Goal: Task Accomplishment & Management: Use online tool/utility

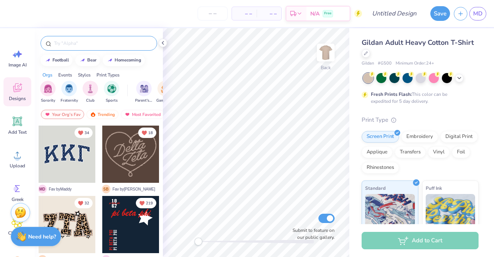
click at [93, 41] on input "text" at bounding box center [102, 43] width 99 height 8
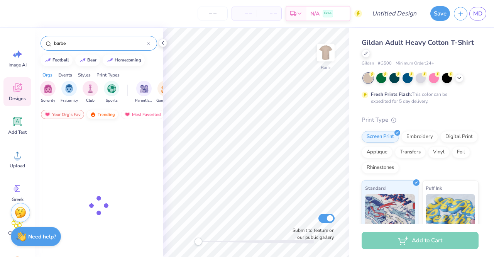
click at [99, 115] on div "Trending" at bounding box center [102, 114] width 32 height 9
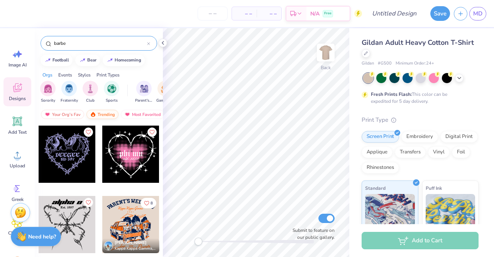
click at [98, 113] on div "Trending" at bounding box center [102, 114] width 32 height 9
click at [90, 44] on input "barbe" at bounding box center [100, 43] width 94 height 8
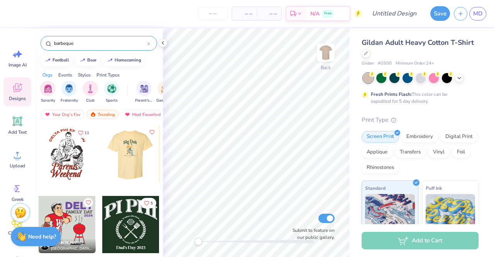
type input "barbeque"
click at [127, 149] on div at bounding box center [130, 153] width 57 height 57
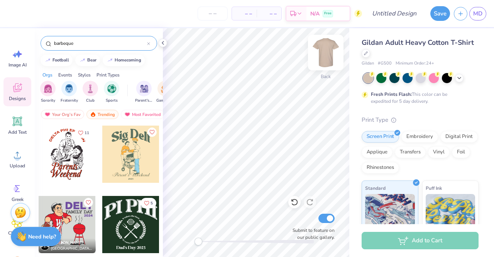
click at [324, 52] on img at bounding box center [325, 52] width 31 height 31
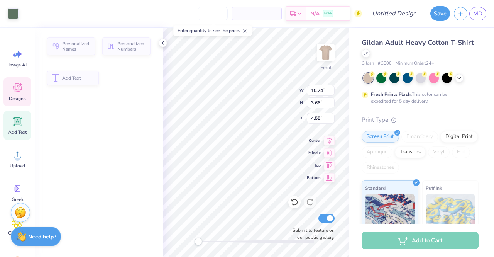
type input "10.24"
type input "3.66"
type input "4.55"
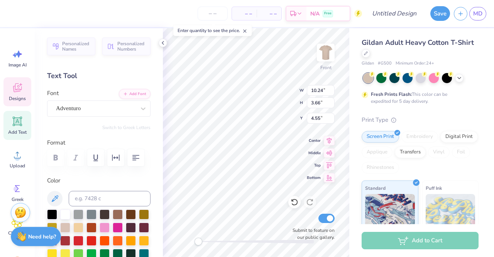
scroll to position [6, 1]
type textarea "Alpha O"
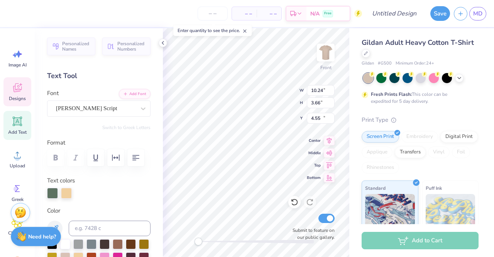
type input "10.07"
type input "1.08"
type input "16.18"
type textarea "W"
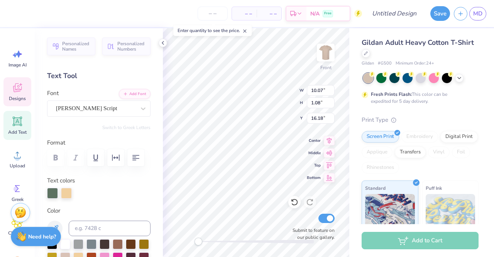
scroll to position [6, 3]
type textarea "Smoke Out [MEDICAL_DATA]"
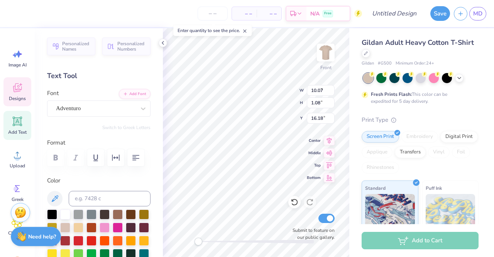
type input "1.34"
type input "0.35"
type input "17.72"
type textarea "2 0 2 5"
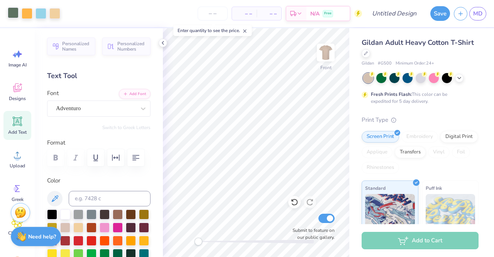
click at [12, 12] on div at bounding box center [13, 12] width 11 height 11
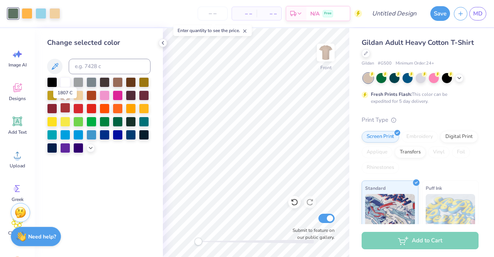
click at [63, 105] on div at bounding box center [65, 108] width 10 height 10
click at [32, 15] on div at bounding box center [27, 12] width 11 height 11
click at [91, 156] on div "Change selected color" at bounding box center [99, 142] width 128 height 229
click at [88, 146] on icon at bounding box center [91, 147] width 6 height 6
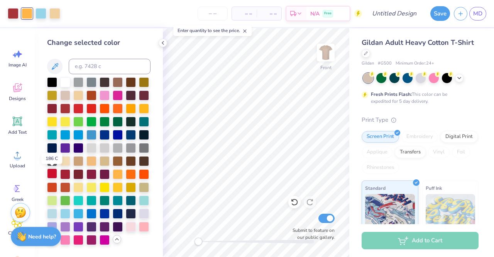
click at [55, 173] on div at bounding box center [52, 173] width 10 height 10
click at [70, 175] on div at bounding box center [65, 173] width 10 height 10
click at [93, 197] on div at bounding box center [91, 200] width 10 height 10
click at [132, 82] on div at bounding box center [131, 81] width 10 height 10
click at [142, 96] on div at bounding box center [144, 95] width 10 height 10
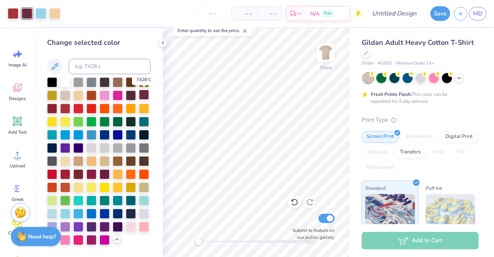
click at [141, 93] on div at bounding box center [144, 95] width 10 height 10
click at [93, 146] on div at bounding box center [91, 147] width 10 height 10
click at [67, 160] on div at bounding box center [65, 160] width 10 height 10
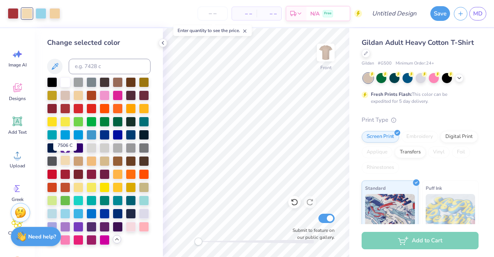
click at [67, 160] on div at bounding box center [65, 160] width 10 height 10
click at [37, 12] on div at bounding box center [41, 12] width 11 height 11
click at [81, 79] on div at bounding box center [78, 81] width 10 height 10
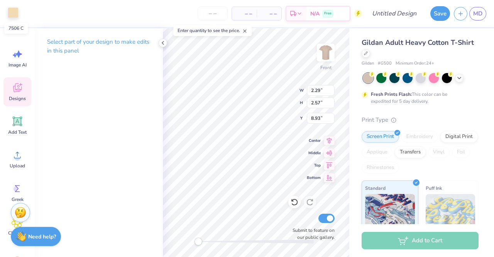
click at [10, 14] on div at bounding box center [13, 12] width 11 height 11
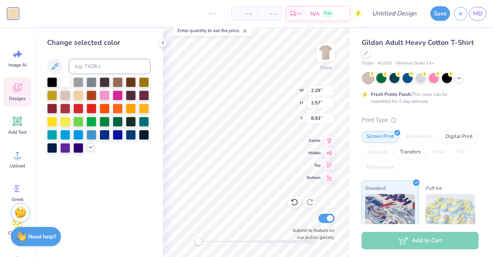
click at [90, 147] on icon at bounding box center [91, 147] width 6 height 6
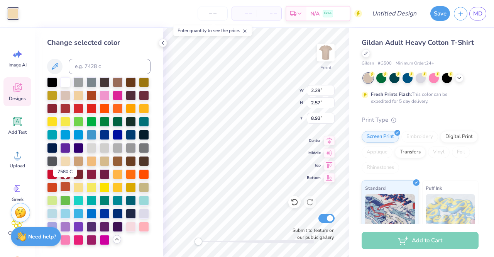
click at [67, 186] on div at bounding box center [65, 186] width 10 height 10
click at [68, 186] on div at bounding box center [65, 186] width 10 height 10
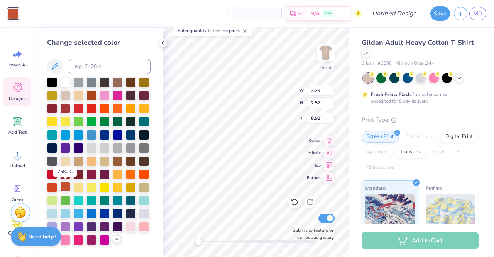
click at [68, 186] on div at bounding box center [65, 186] width 10 height 10
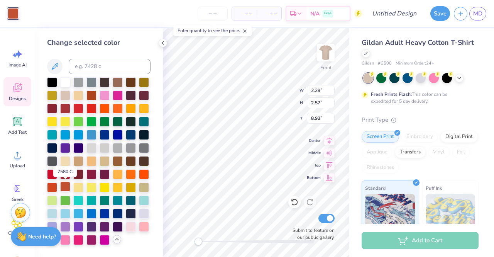
click at [68, 186] on div at bounding box center [65, 186] width 10 height 10
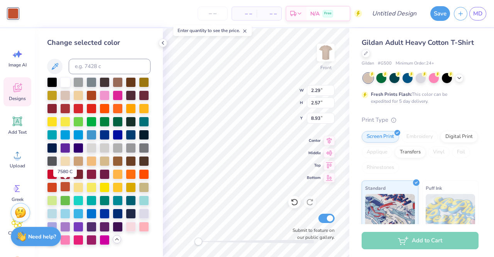
click at [68, 186] on div at bounding box center [65, 186] width 10 height 10
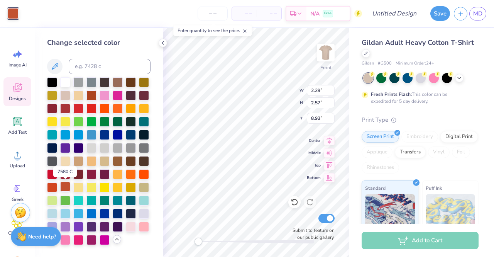
click at [68, 186] on div at bounding box center [65, 186] width 10 height 10
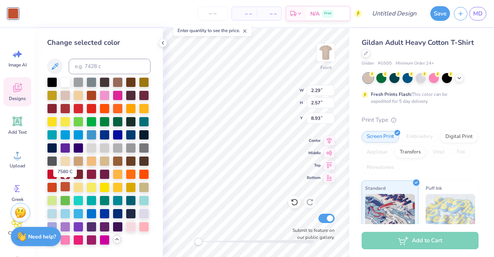
click at [68, 186] on div at bounding box center [65, 186] width 10 height 10
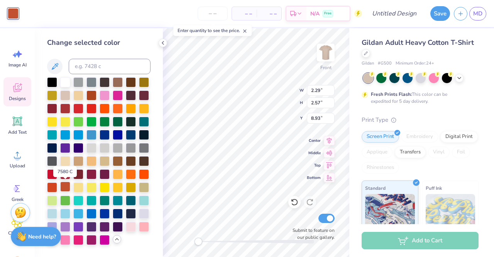
click at [68, 186] on div at bounding box center [65, 186] width 10 height 10
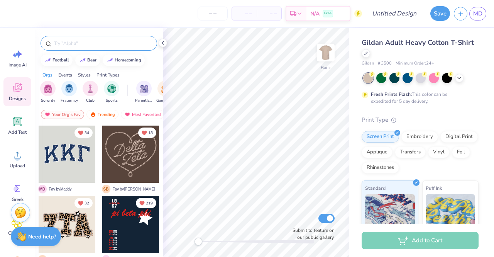
click at [98, 44] on input "text" at bounding box center [102, 43] width 99 height 8
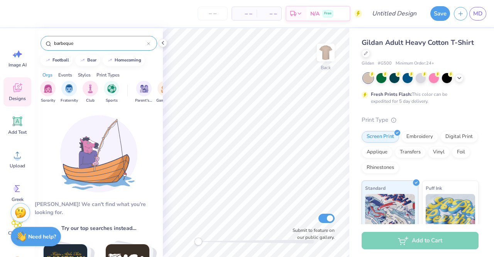
click at [65, 41] on input "barbeque" at bounding box center [100, 43] width 94 height 8
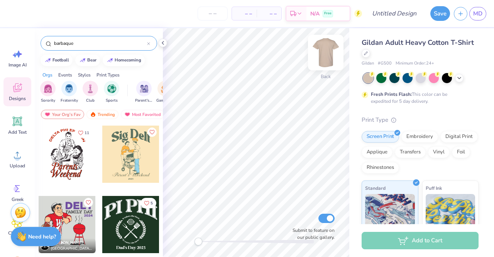
type input "barbaque"
click at [327, 47] on img at bounding box center [325, 52] width 31 height 31
click at [128, 139] on div at bounding box center [130, 153] width 57 height 57
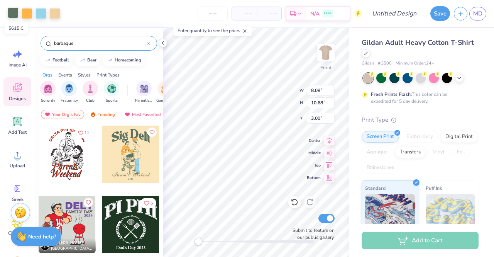
click at [11, 12] on div at bounding box center [13, 12] width 11 height 11
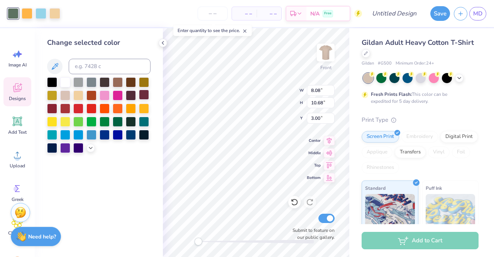
click at [145, 96] on div at bounding box center [144, 95] width 10 height 10
click at [29, 16] on div at bounding box center [27, 12] width 11 height 11
click at [68, 107] on div at bounding box center [65, 108] width 10 height 10
click at [42, 14] on div at bounding box center [41, 12] width 11 height 11
click at [88, 145] on icon at bounding box center [91, 147] width 6 height 6
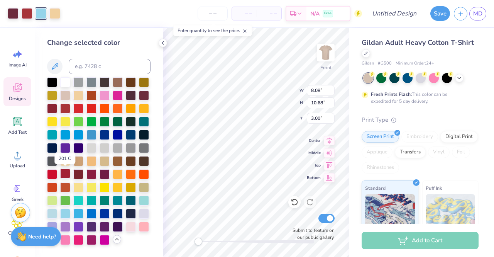
click at [64, 173] on div at bounding box center [65, 173] width 10 height 10
click at [55, 15] on div at bounding box center [54, 12] width 11 height 11
click at [90, 94] on div at bounding box center [91, 95] width 10 height 10
click at [44, 15] on div at bounding box center [41, 12] width 11 height 11
click at [91, 93] on div at bounding box center [91, 95] width 10 height 10
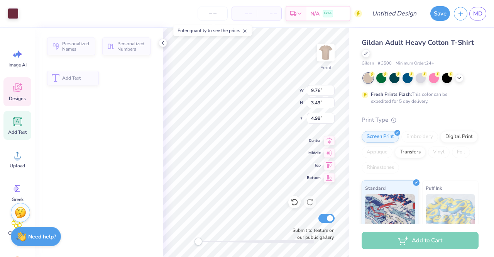
type input "9.76"
type input "3.49"
type input "4.98"
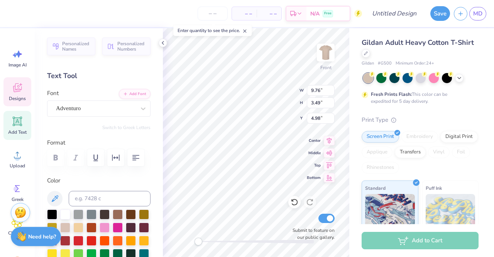
scroll to position [6, 2]
type textarea "ALPHA O"
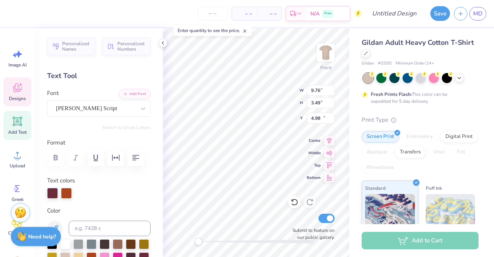
type input "9.60"
type input "1.03"
type input "16.07"
type textarea "W"
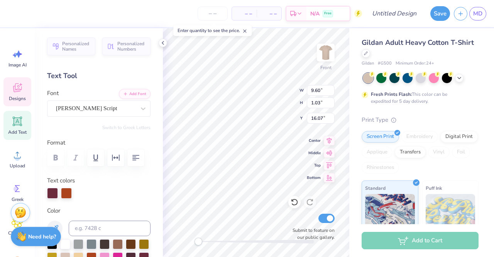
scroll to position [6, 2]
type textarea "Smoke Out [MEDICAL_DATA]"
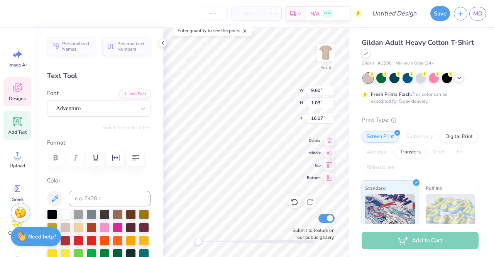
type input "1.27"
type input "0.34"
type input "17.53"
type textarea "2 0 2 5"
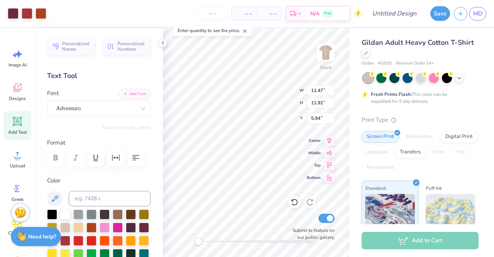
type input "11.47"
type input "11.92"
type input "5.57"
click at [321, 51] on img at bounding box center [325, 52] width 31 height 31
click at [247, 30] on icon at bounding box center [244, 30] width 5 height 5
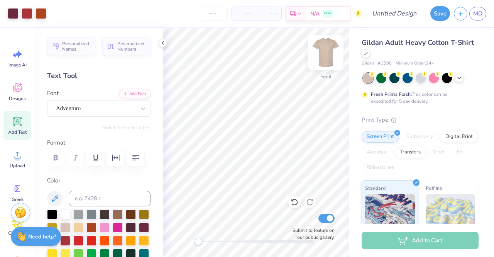
click at [325, 52] on img at bounding box center [325, 52] width 31 height 31
click at [164, 43] on icon at bounding box center [163, 43] width 6 height 6
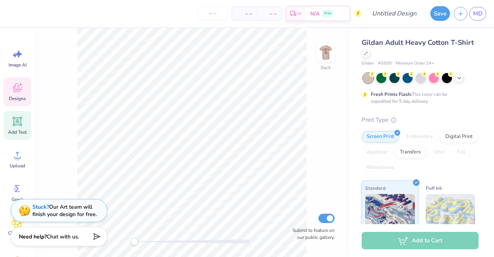
click at [19, 91] on icon at bounding box center [17, 87] width 8 height 9
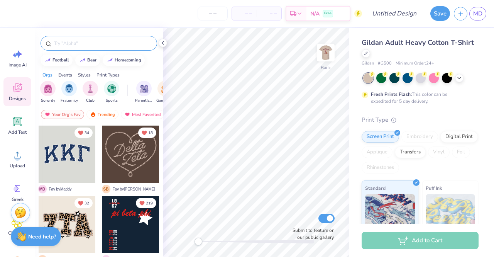
click at [81, 42] on input "text" at bounding box center [102, 43] width 99 height 8
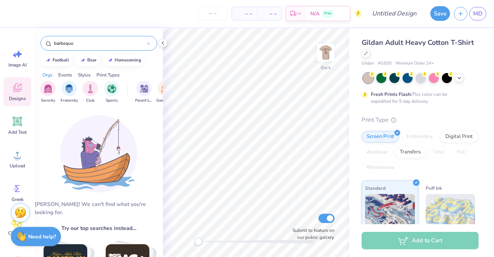
type input "barbeque"
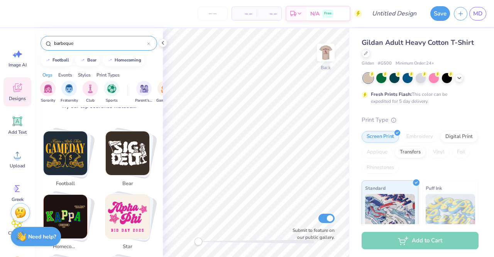
scroll to position [0, 0]
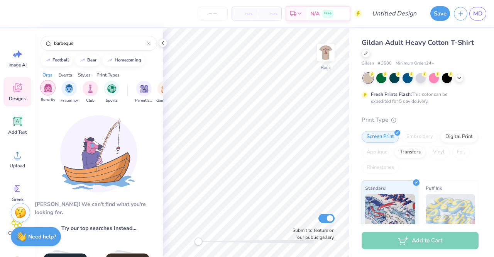
click at [50, 88] on img "filter for Sorority" at bounding box center [48, 87] width 9 height 9
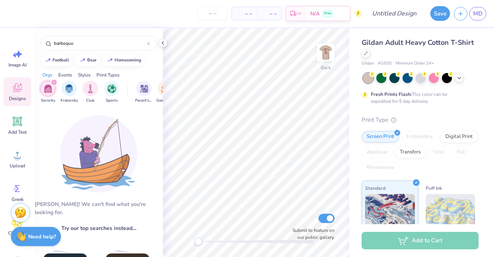
click at [56, 81] on div "filter for Sorority" at bounding box center [54, 82] width 7 height 7
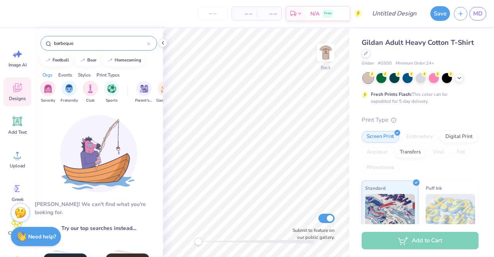
click at [82, 37] on div "barbeque" at bounding box center [99, 43] width 117 height 15
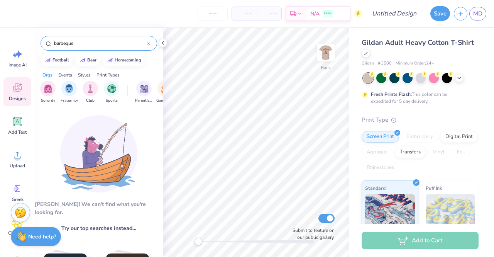
click at [84, 42] on input "barbeque" at bounding box center [100, 43] width 94 height 8
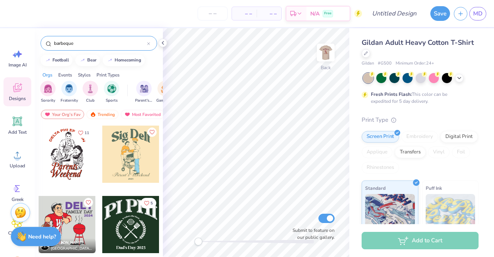
click at [151, 45] on div "barbeque" at bounding box center [99, 43] width 117 height 15
click at [92, 113] on img at bounding box center [93, 114] width 6 height 5
click at [91, 112] on img at bounding box center [93, 114] width 6 height 5
click at [85, 46] on input "barbeque" at bounding box center [100, 43] width 94 height 8
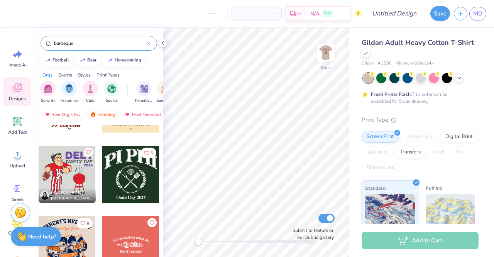
click at [113, 227] on div at bounding box center [130, 244] width 57 height 57
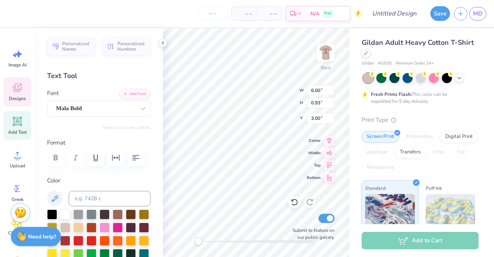
scroll to position [6, 4]
type textarea "ALPHA OMICRON PI"
click at [262, 91] on div "Back W 6.00 6.00 " H 0.93 0.93 " Y 3.00 3.00 " Center Middle Top Bottom Submit …" at bounding box center [256, 142] width 186 height 229
click at [269, 95] on div "Back W 6.00 6.00 " H 0.93 0.93 " Y 3.00 3.00 " Center Middle Top Bottom Submit …" at bounding box center [256, 142] width 186 height 229
type input "3.51"
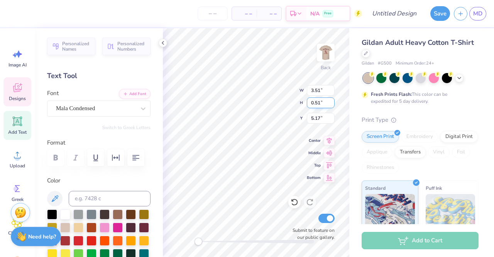
type input "0.51"
type input "5.17"
type textarea "P"
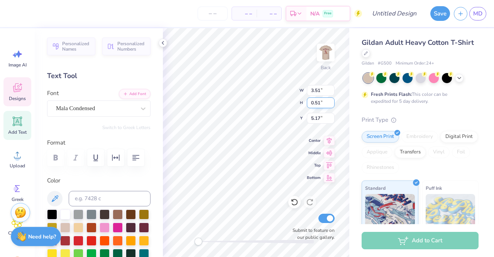
type textarea "Smoke Out [MEDICAL_DATA]"
type input "4.35"
click at [10, 12] on div at bounding box center [13, 12] width 11 height 11
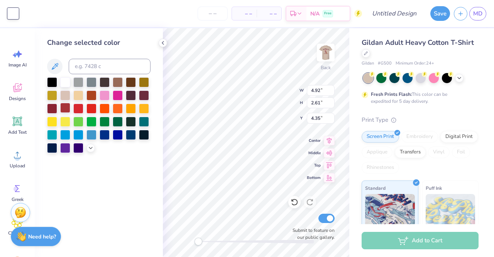
click at [65, 108] on div at bounding box center [65, 108] width 10 height 10
click at [26, 15] on div "– – Per Item – – Total Est. Delivery N/A Free" at bounding box center [192, 13] width 340 height 27
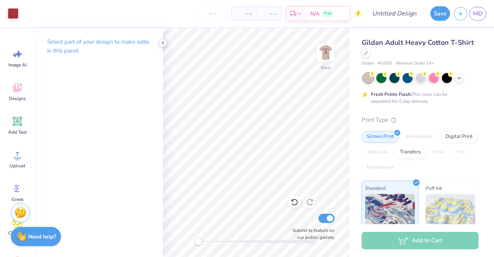
click at [164, 41] on icon at bounding box center [163, 43] width 6 height 6
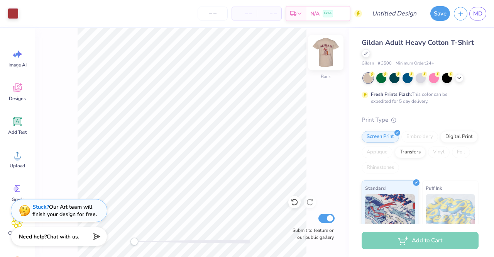
click at [321, 51] on img at bounding box center [325, 52] width 31 height 31
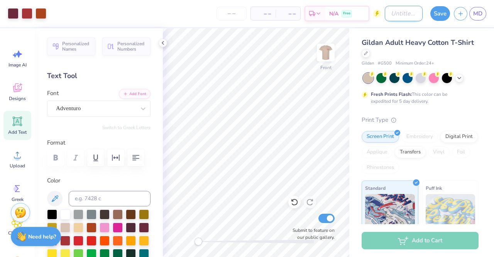
click at [410, 15] on input "Design Title" at bounding box center [404, 13] width 38 height 15
type input "for mads"
click at [449, 13] on button "Save" at bounding box center [440, 12] width 20 height 15
click at [240, 10] on input "number" at bounding box center [232, 14] width 30 height 14
click at [235, 13] on input "number" at bounding box center [232, 14] width 30 height 14
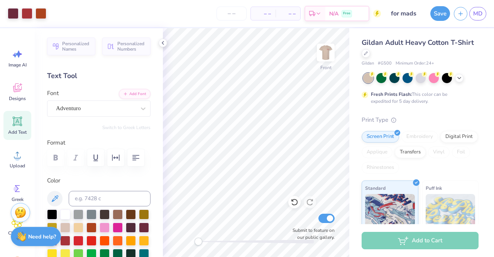
click at [165, 41] on icon at bounding box center [163, 43] width 6 height 6
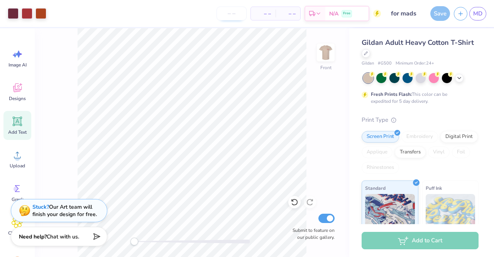
click at [229, 15] on input "number" at bounding box center [232, 14] width 30 height 14
click at [234, 17] on input "12" at bounding box center [232, 14] width 30 height 14
type input "12"
click at [437, 17] on div "Save" at bounding box center [440, 13] width 20 height 15
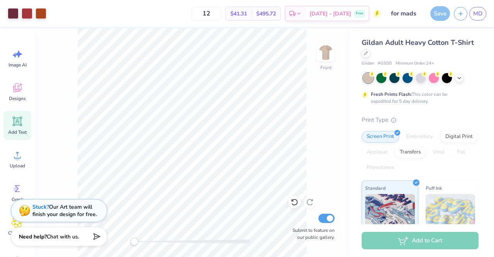
click at [447, 17] on div "Save" at bounding box center [440, 13] width 20 height 15
click at [442, 12] on div "Save" at bounding box center [440, 13] width 20 height 15
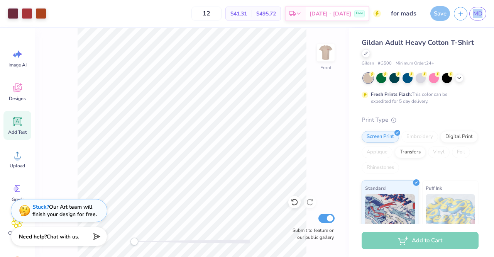
click at [442, 12] on div "Save" at bounding box center [440, 13] width 20 height 15
click at [404, 11] on input "for mads" at bounding box center [404, 13] width 38 height 15
click at [436, 17] on div "Save" at bounding box center [440, 13] width 20 height 15
click at [478, 11] on span "MD" at bounding box center [477, 13] width 9 height 9
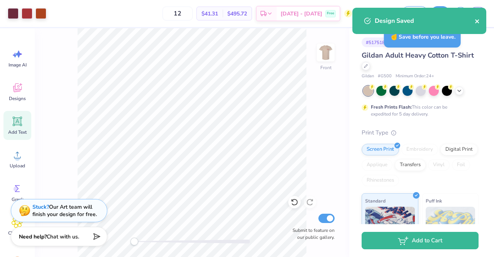
click at [478, 21] on icon "close" at bounding box center [477, 21] width 4 height 4
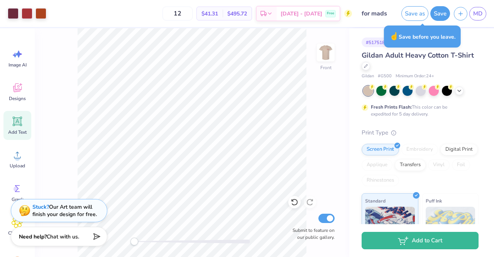
click at [475, 10] on div "Design Saved" at bounding box center [419, 23] width 137 height 35
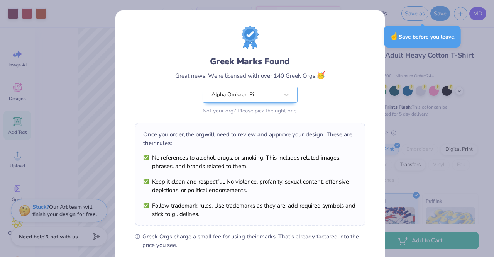
click at [475, 14] on div "Greek Marks Found Great news! We're licensed with over 140 Greek Orgs. 🥳 Alpha …" at bounding box center [247, 128] width 494 height 257
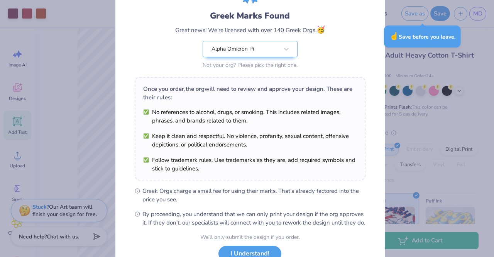
scroll to position [103, 0]
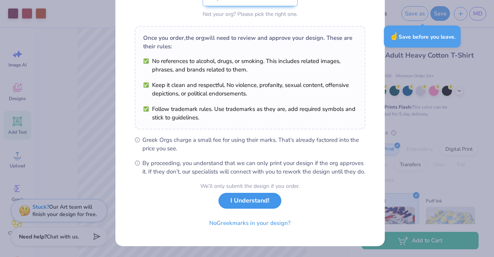
click at [252, 202] on button "I Understand!" at bounding box center [249, 201] width 63 height 16
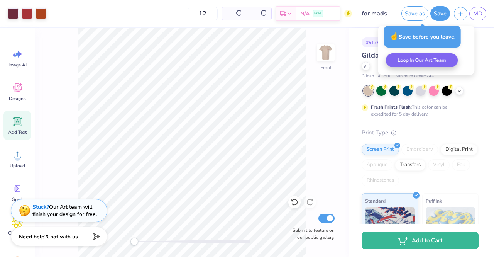
scroll to position [0, 0]
click at [475, 12] on span "MD" at bounding box center [477, 13] width 9 height 9
